Goal: Transaction & Acquisition: Book appointment/travel/reservation

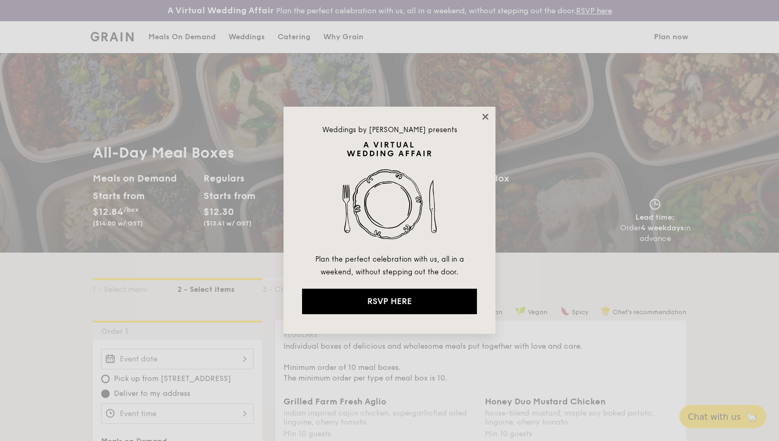
click at [487, 118] on icon at bounding box center [485, 116] width 6 height 6
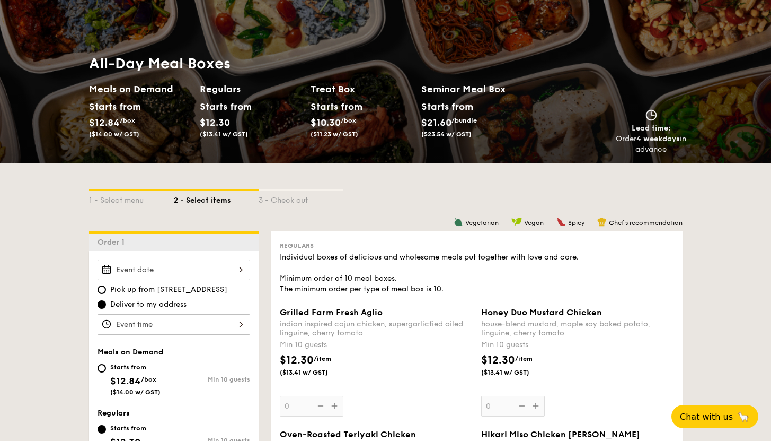
scroll to position [99, 0]
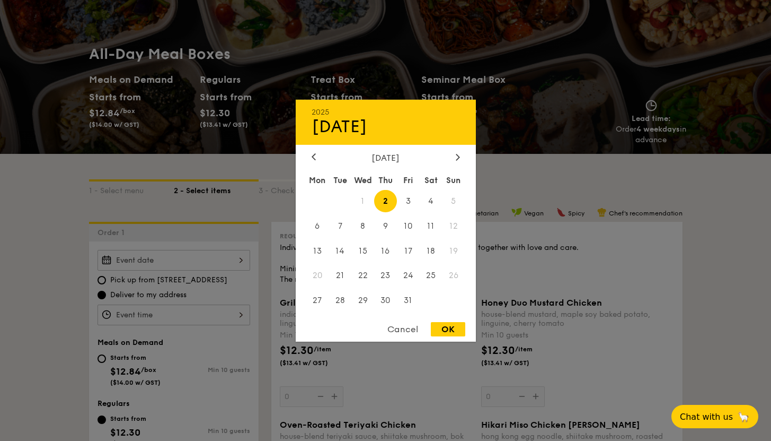
click at [233, 262] on div "2025 Oct [DATE] Tue Wed Thu Fri Sat Sun 1 2 3 4 5 6 7 8 9 10 11 12 13 14 15 16 …" at bounding box center [174, 260] width 153 height 21
click at [408, 204] on span "3" at bounding box center [408, 200] width 23 height 23
click at [445, 329] on div "OK" at bounding box center [448, 329] width 34 height 14
type input "[DATE]"
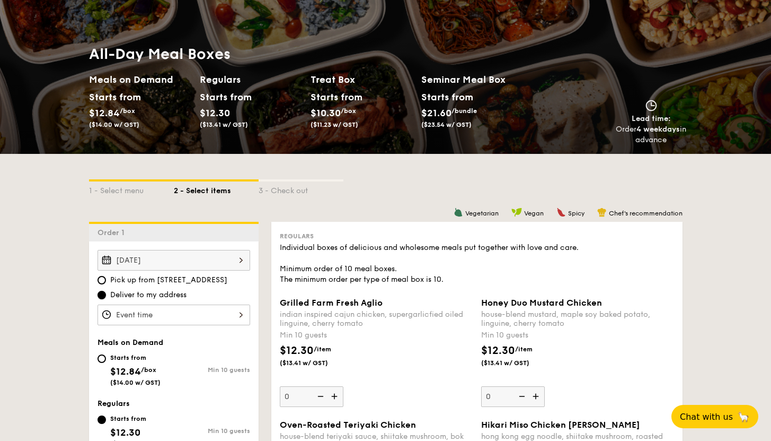
click at [102, 296] on input "Deliver to my address" at bounding box center [102, 294] width 8 height 8
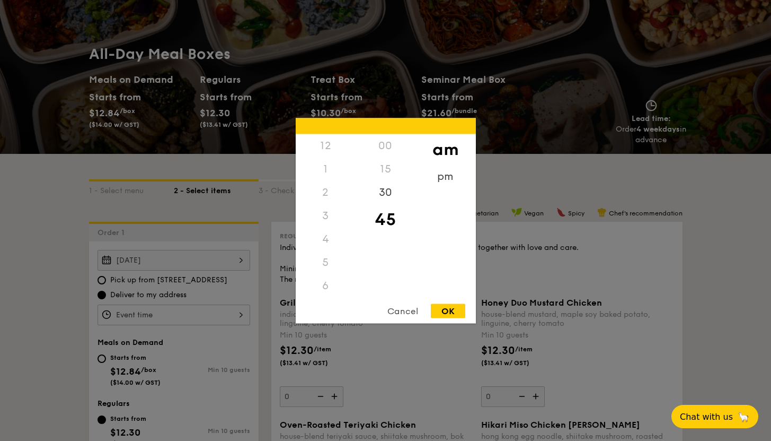
click at [205, 318] on div "12 1 2 3 4 5 6 7 8 9 10 11 00 15 30 45 am pm Cancel OK" at bounding box center [174, 314] width 153 height 21
click at [323, 294] on div "11" at bounding box center [326, 296] width 60 height 31
click at [392, 198] on div "30" at bounding box center [386, 195] width 60 height 31
click at [446, 309] on div "OK" at bounding box center [448, 310] width 34 height 14
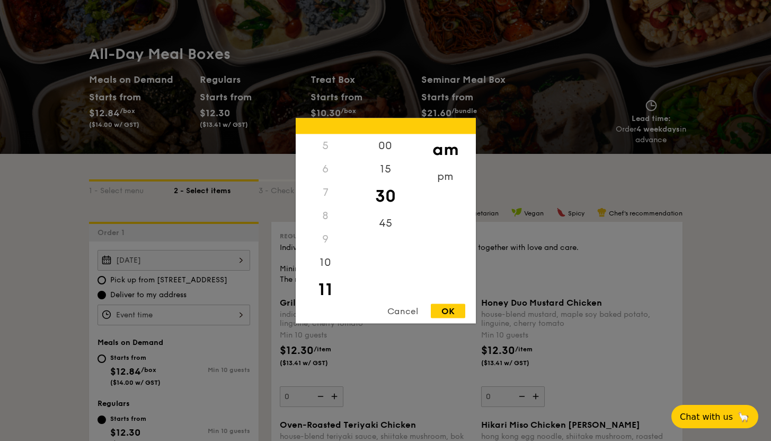
type input "11:30AM"
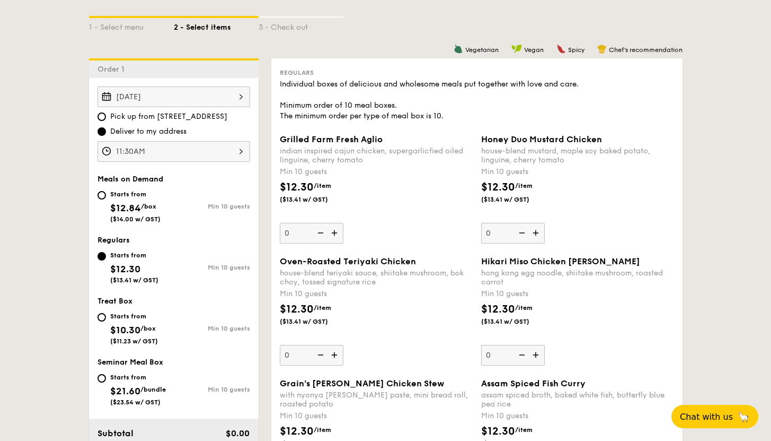
scroll to position [300, 0]
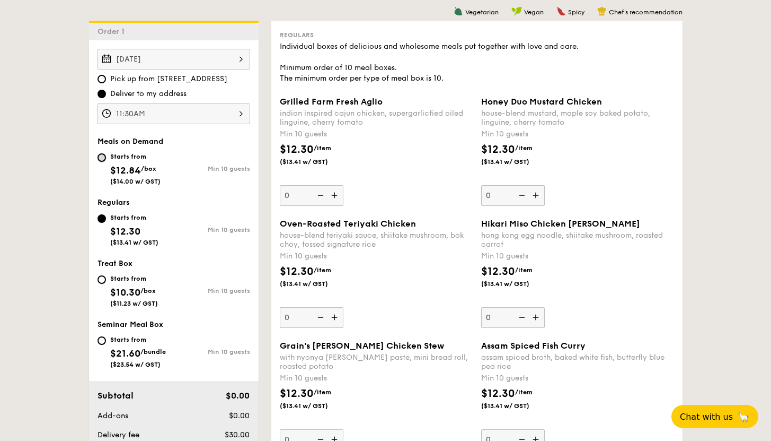
click at [104, 158] on input "Starts from $12.84 /box ($14.00 w/ GST) Min 10 guests" at bounding box center [102, 157] width 8 height 8
radio input "true"
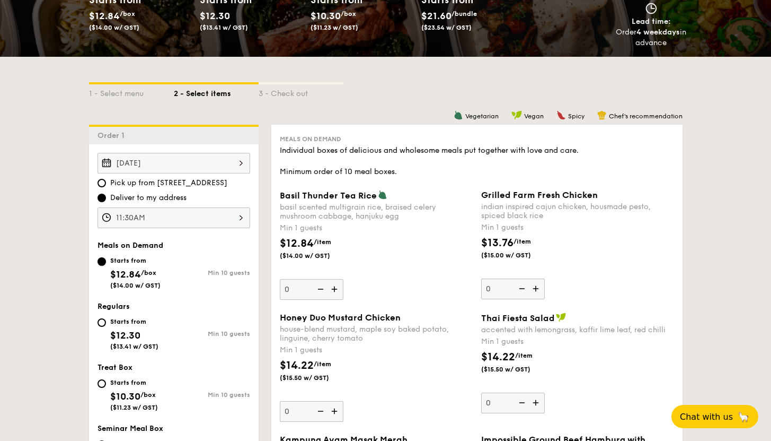
scroll to position [0, 0]
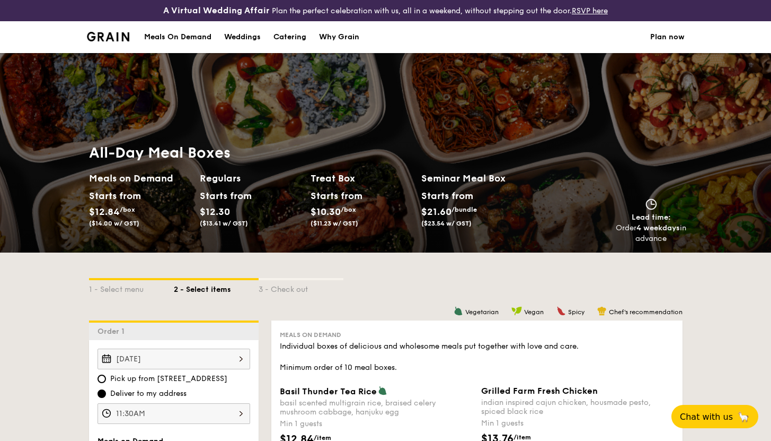
click at [281, 39] on div "Catering" at bounding box center [290, 37] width 33 height 32
select select
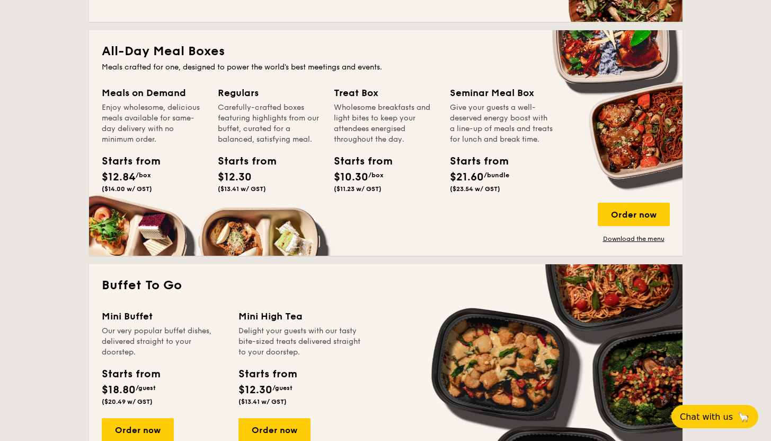
scroll to position [380, 0]
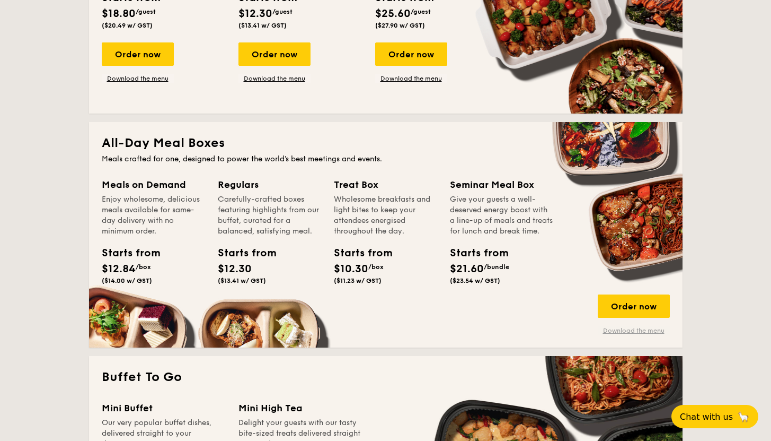
click at [625, 331] on link "Download the menu" at bounding box center [634, 330] width 72 height 8
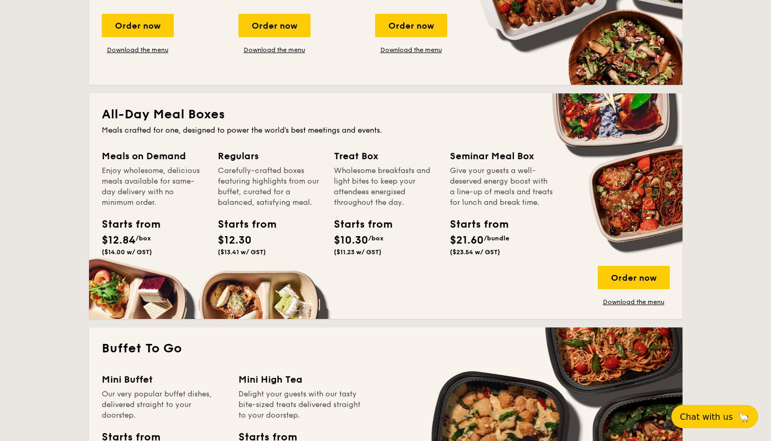
scroll to position [410, 0]
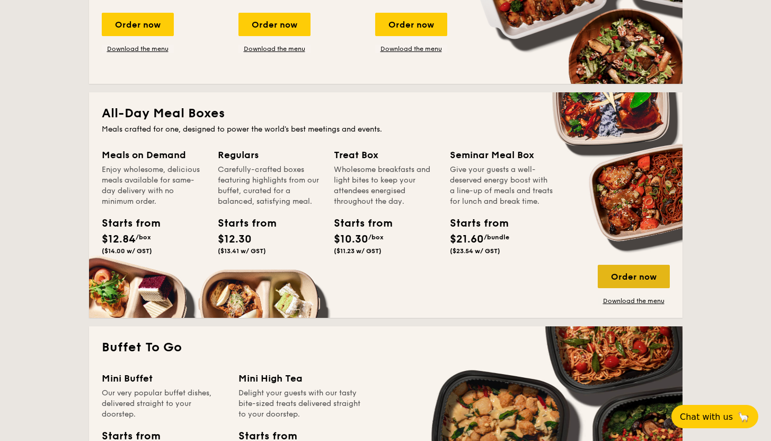
click at [625, 276] on div "Order now" at bounding box center [634, 276] width 72 height 23
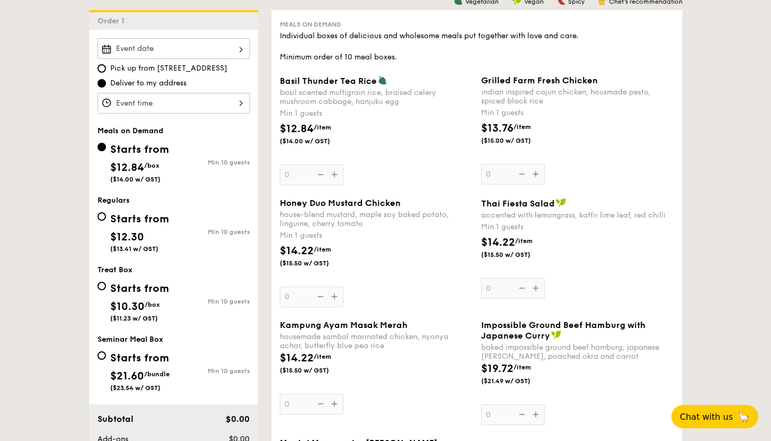
scroll to position [315, 0]
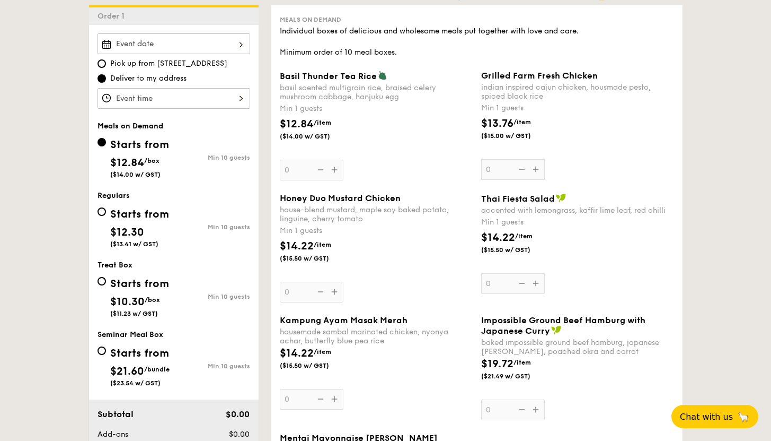
click at [219, 45] on div at bounding box center [174, 43] width 153 height 21
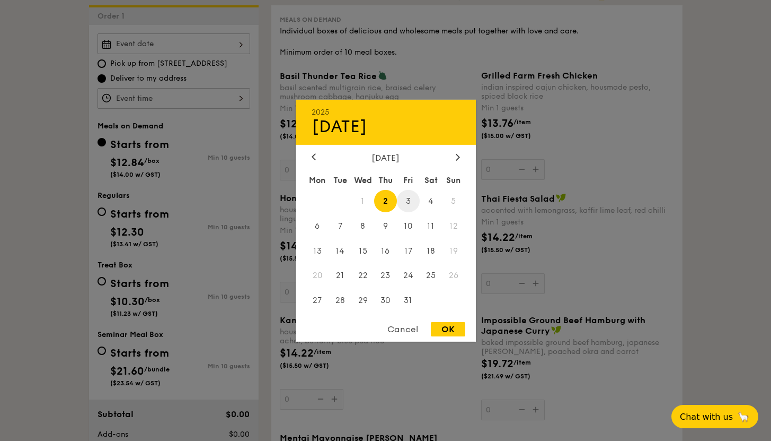
click at [409, 201] on span "3" at bounding box center [408, 200] width 23 height 23
click at [148, 101] on div at bounding box center [385, 220] width 771 height 441
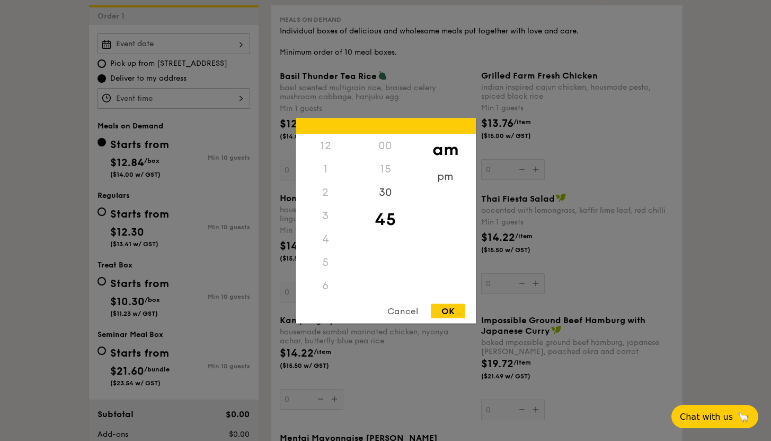
click at [236, 100] on div "12 1 2 3 4 5 6 7 8 9 10 11 00 15 30 45 am pm Cancel OK" at bounding box center [174, 98] width 153 height 21
click at [324, 293] on div "11" at bounding box center [326, 296] width 60 height 31
click at [387, 198] on div "30" at bounding box center [386, 195] width 60 height 31
click at [453, 313] on div "OK" at bounding box center [448, 310] width 34 height 14
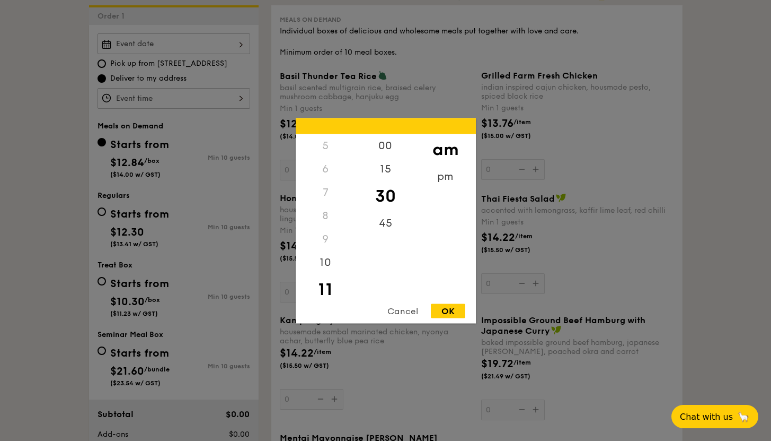
type input "11:30AM"
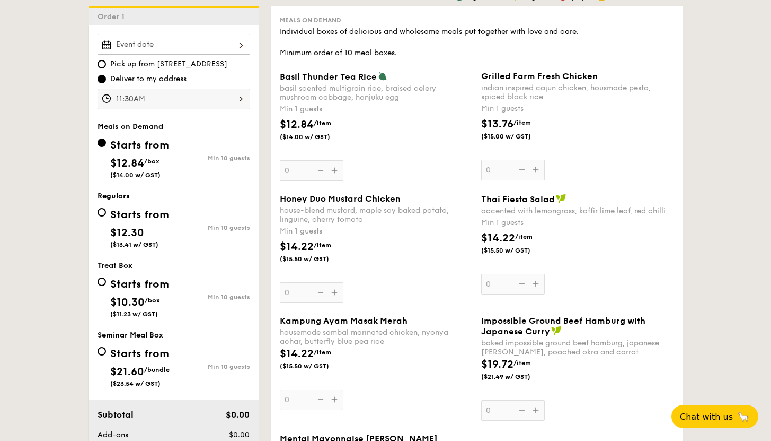
scroll to position [311, 0]
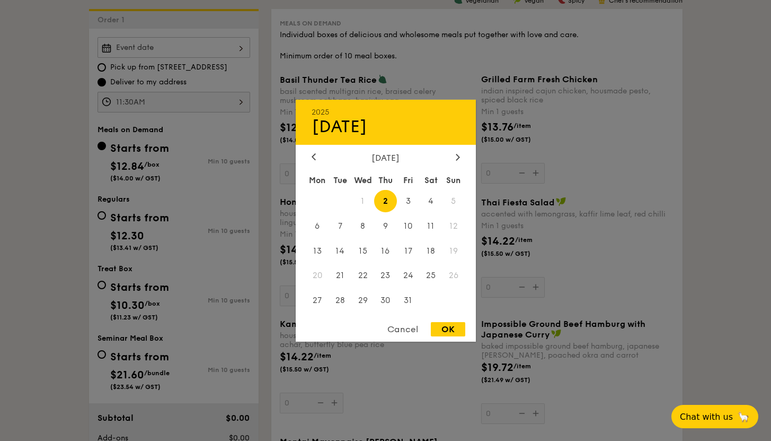
click at [236, 47] on div "2025 Oct [DATE] Tue Wed Thu Fri Sat Sun 1 2 3 4 5 6 7 8 9 10 11 12 13 14 15 16 …" at bounding box center [174, 47] width 153 height 21
click at [407, 200] on span "3" at bounding box center [408, 200] width 23 height 23
click at [450, 328] on div "OK" at bounding box center [448, 329] width 34 height 14
type input "[DATE]"
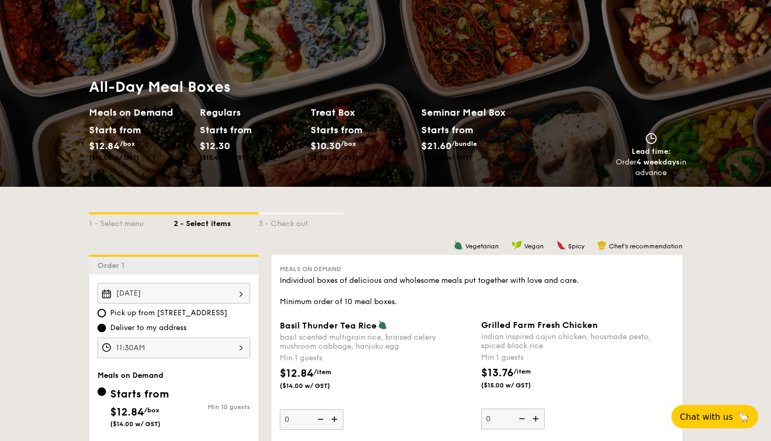
scroll to position [292, 0]
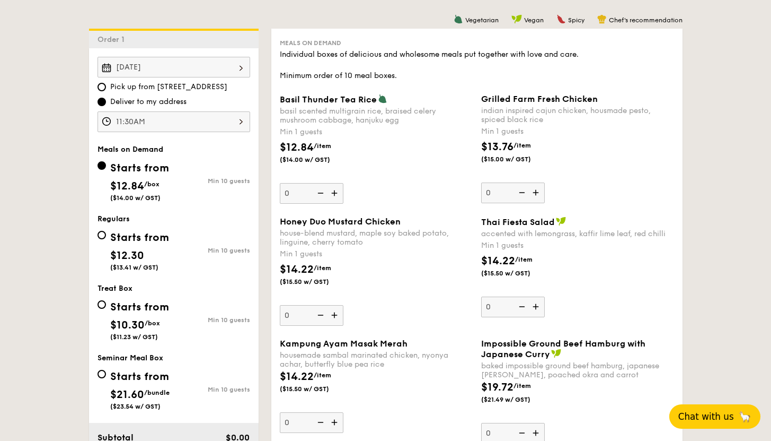
click at [720, 420] on span "Chat with us" at bounding box center [707, 416] width 56 height 11
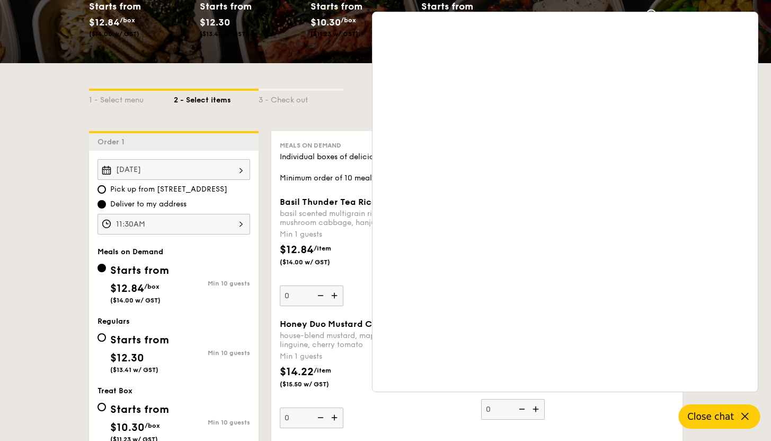
scroll to position [176, 0]
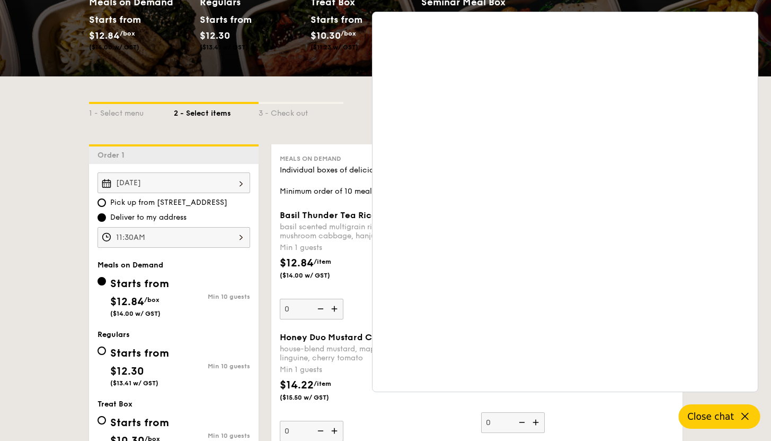
click at [748, 415] on icon at bounding box center [745, 416] width 13 height 13
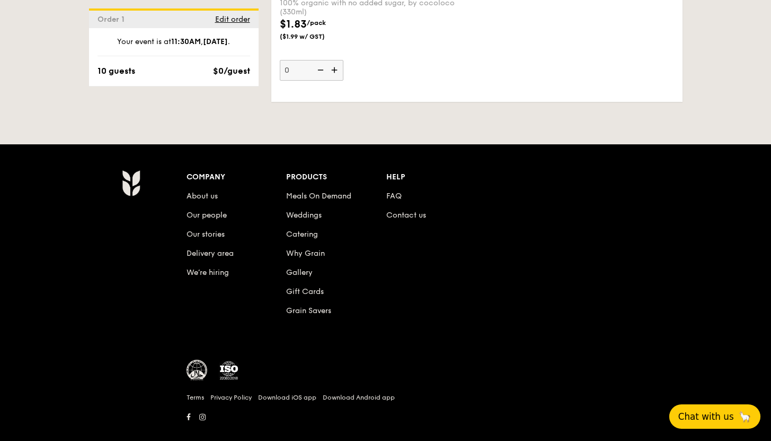
scroll to position [2266, 0]
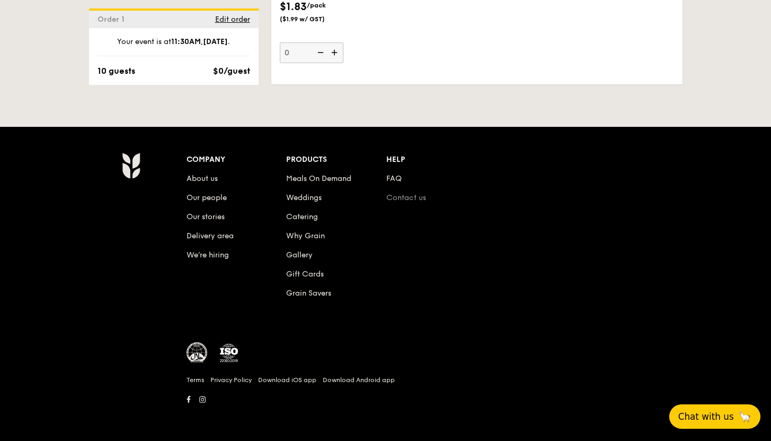
click at [402, 201] on link "Contact us" at bounding box center [406, 197] width 40 height 9
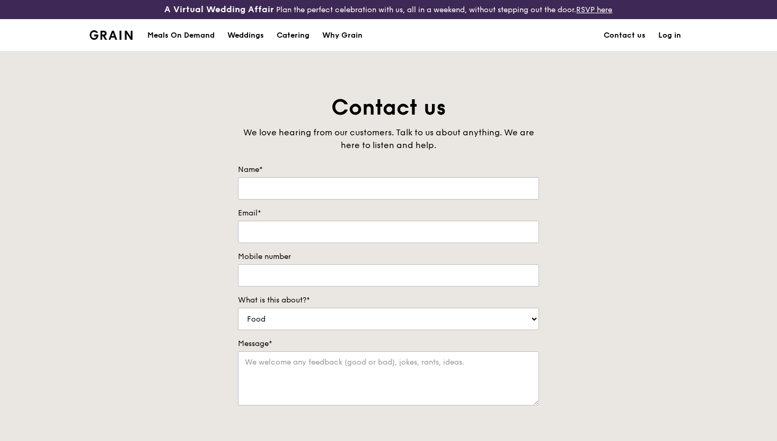
click at [187, 38] on div "Meals On Demand" at bounding box center [180, 36] width 67 height 32
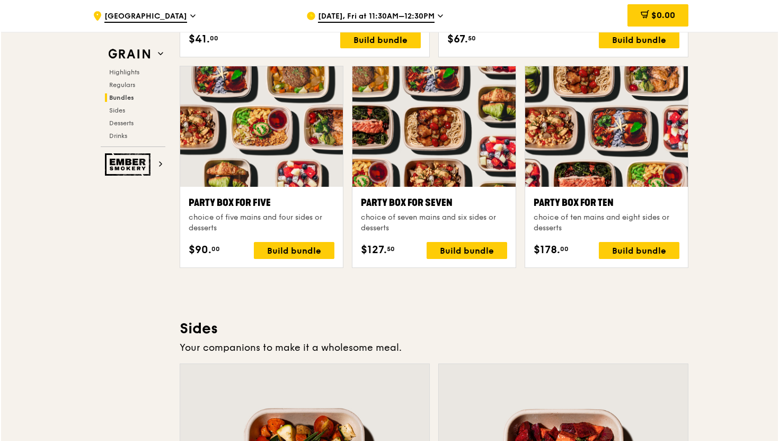
scroll to position [2115, 0]
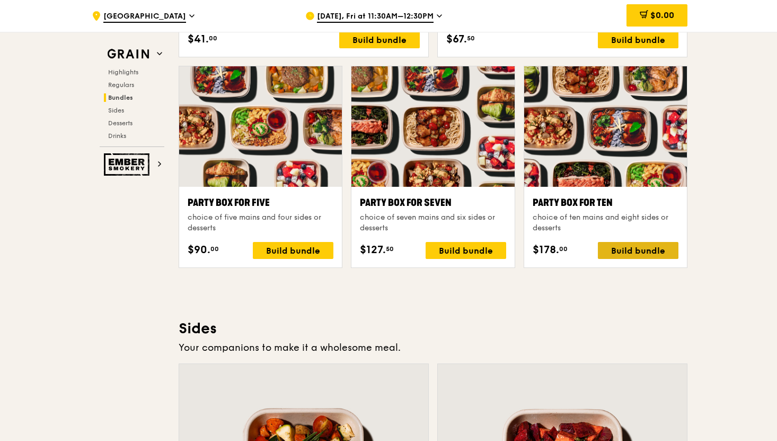
click at [621, 251] on div "Build bundle" at bounding box center [638, 250] width 81 height 17
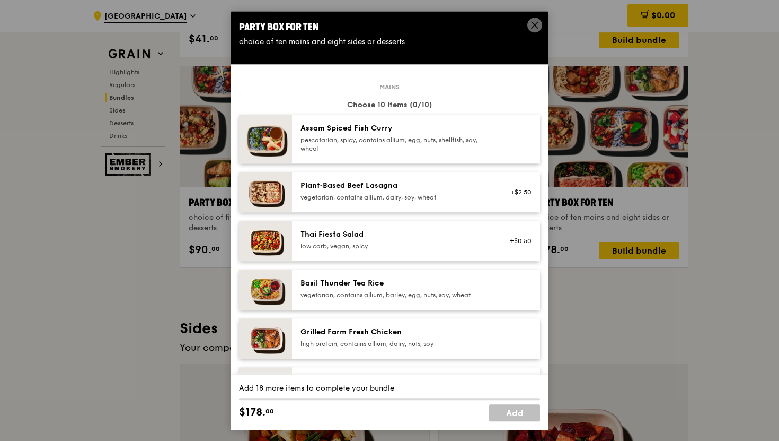
scroll to position [0, 0]
click at [533, 24] on icon at bounding box center [535, 25] width 10 height 10
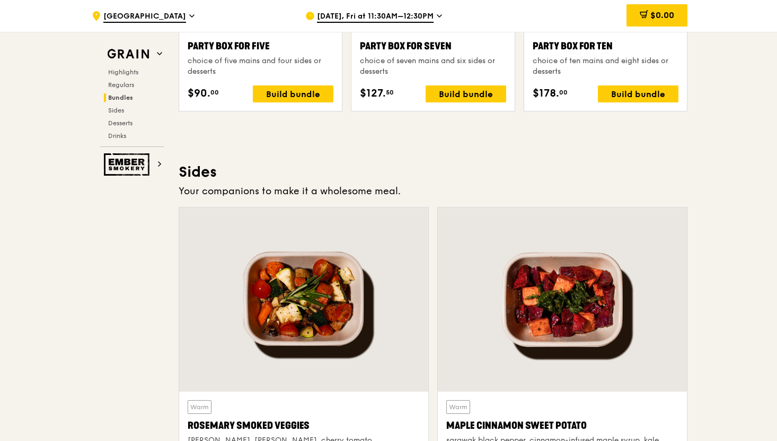
scroll to position [1949, 0]
